Goal: Obtain resource: Obtain resource

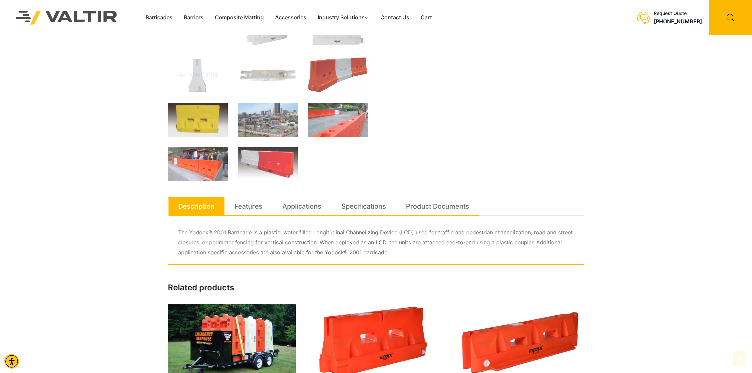
scroll to position [233, 0]
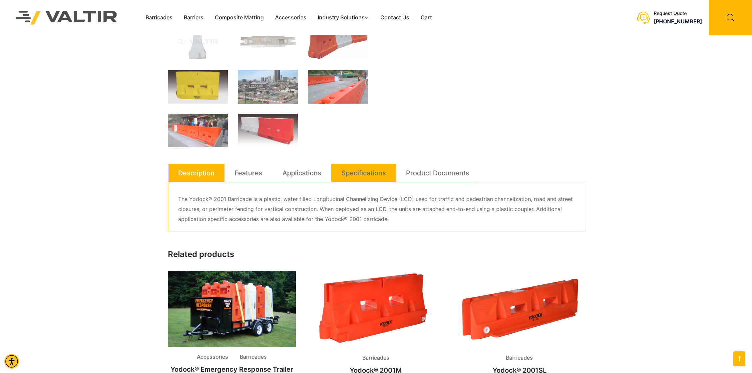
click at [369, 176] on link "Specifications" at bounding box center [364, 173] width 45 height 18
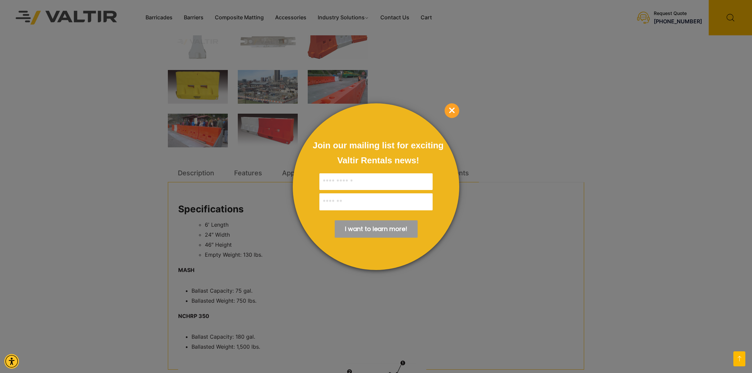
click at [448, 174] on div at bounding box center [376, 186] width 167 height 167
click at [453, 110] on span "×" at bounding box center [452, 110] width 15 height 15
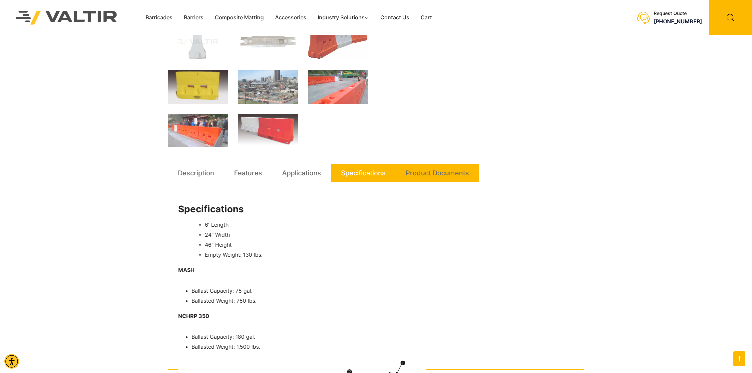
click at [447, 174] on link "Product Documents" at bounding box center [437, 173] width 63 height 18
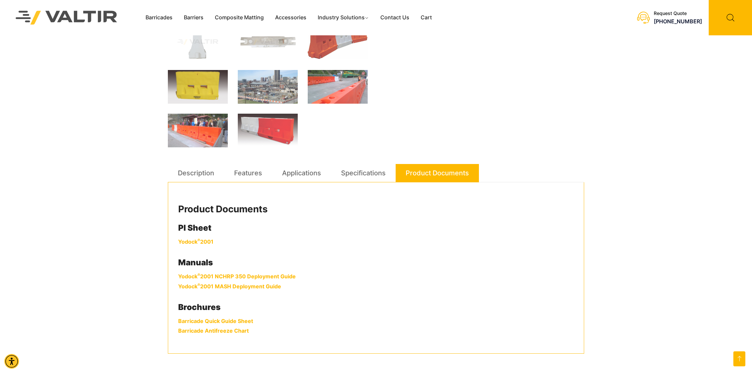
click at [189, 243] on link "Yodock ® 2001" at bounding box center [195, 241] width 35 height 7
